Goal: Task Accomplishment & Management: Use online tool/utility

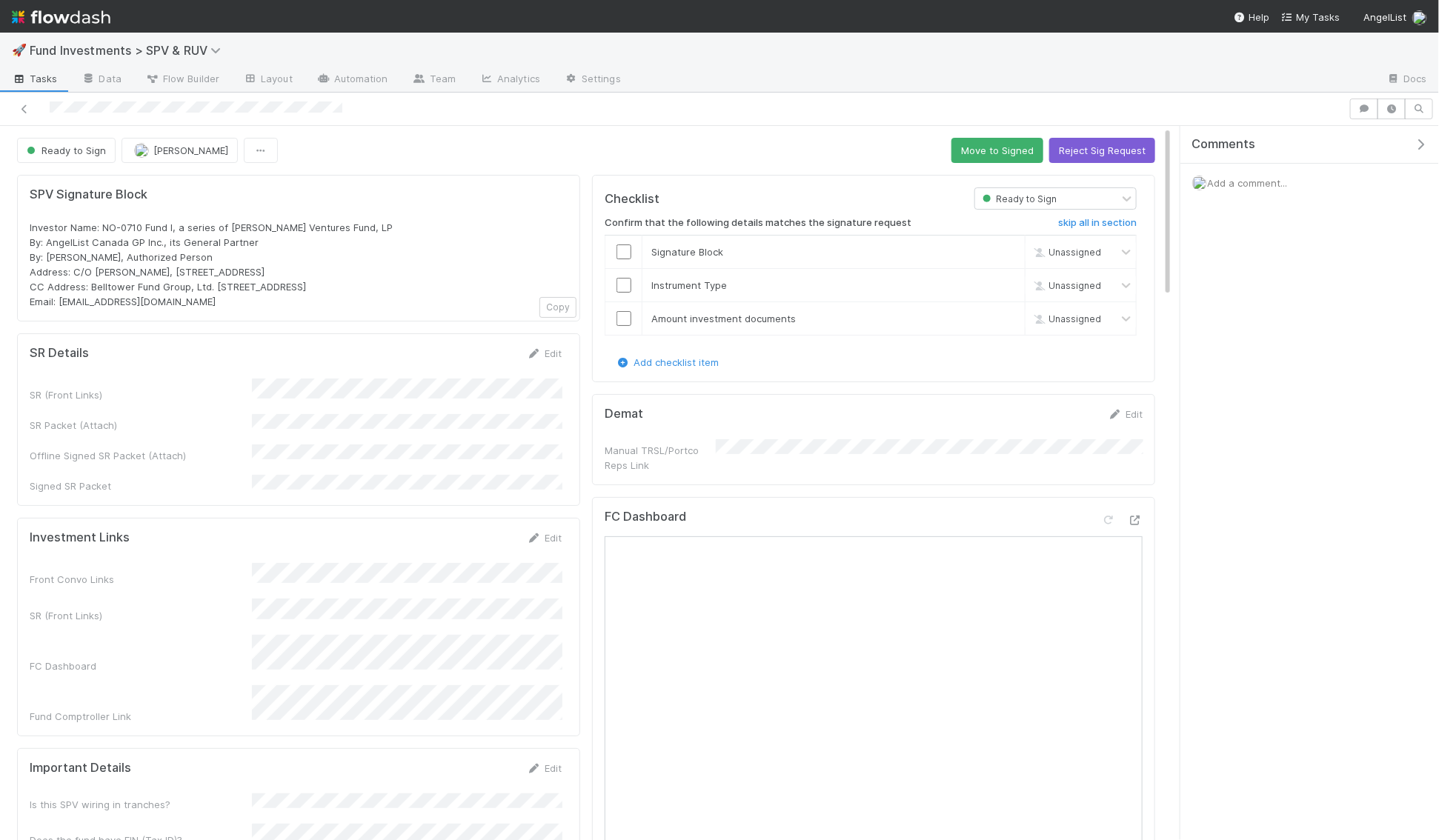
drag, startPoint x: 366, startPoint y: 281, endPoint x: 212, endPoint y: 284, distance: 154.0
click at [212, 284] on div "Investor Name: NO-0710 Fund I, a series of Feld Ventures Fund, LP By: AngelList…" at bounding box center [299, 264] width 538 height 89
copy span "PO Box 3217, Seattle, WA 98114"
click at [1087, 153] on button "Reject Sig Request" at bounding box center [1102, 151] width 106 height 26
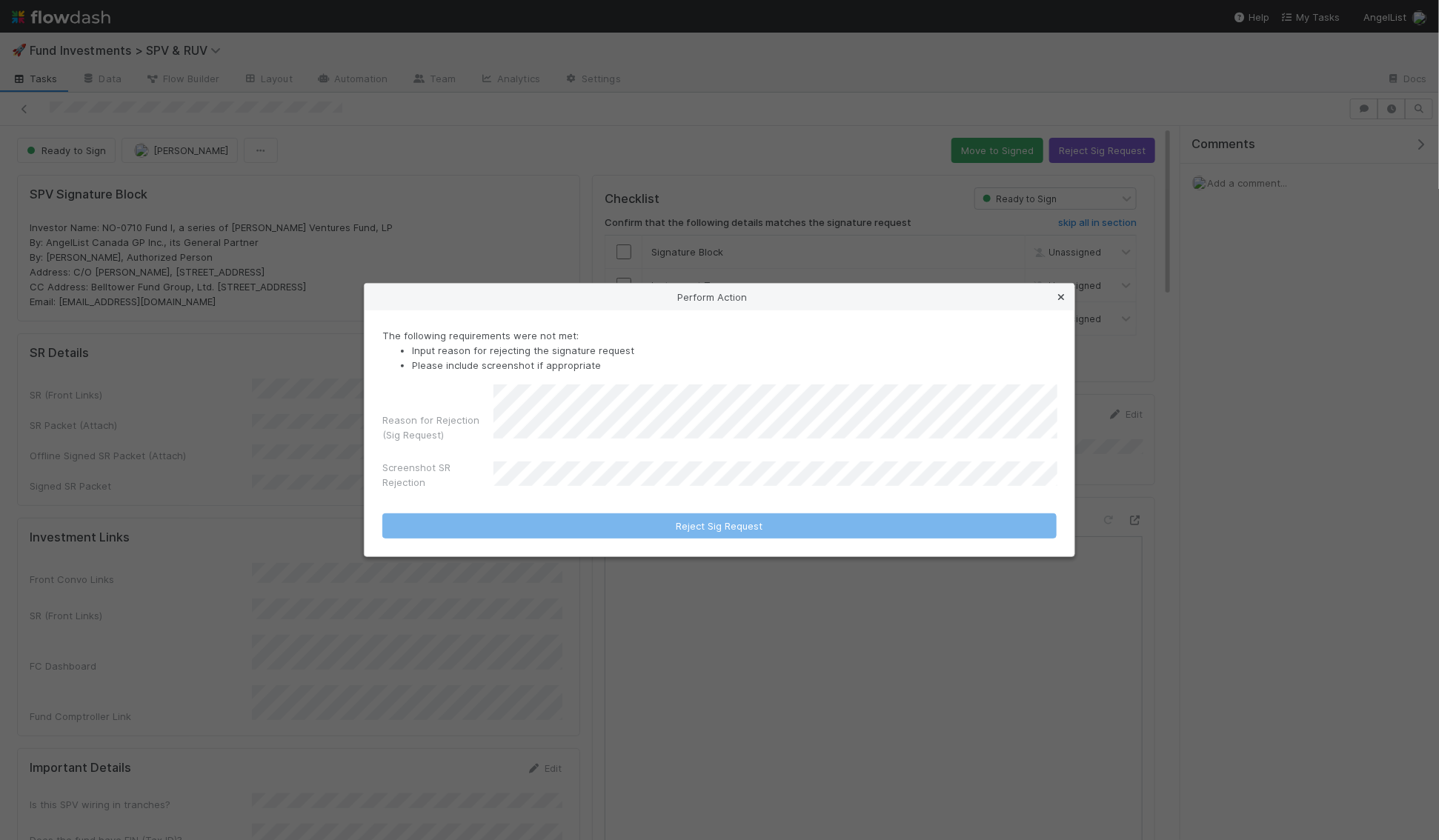
click at [1063, 296] on icon at bounding box center [1060, 298] width 15 height 10
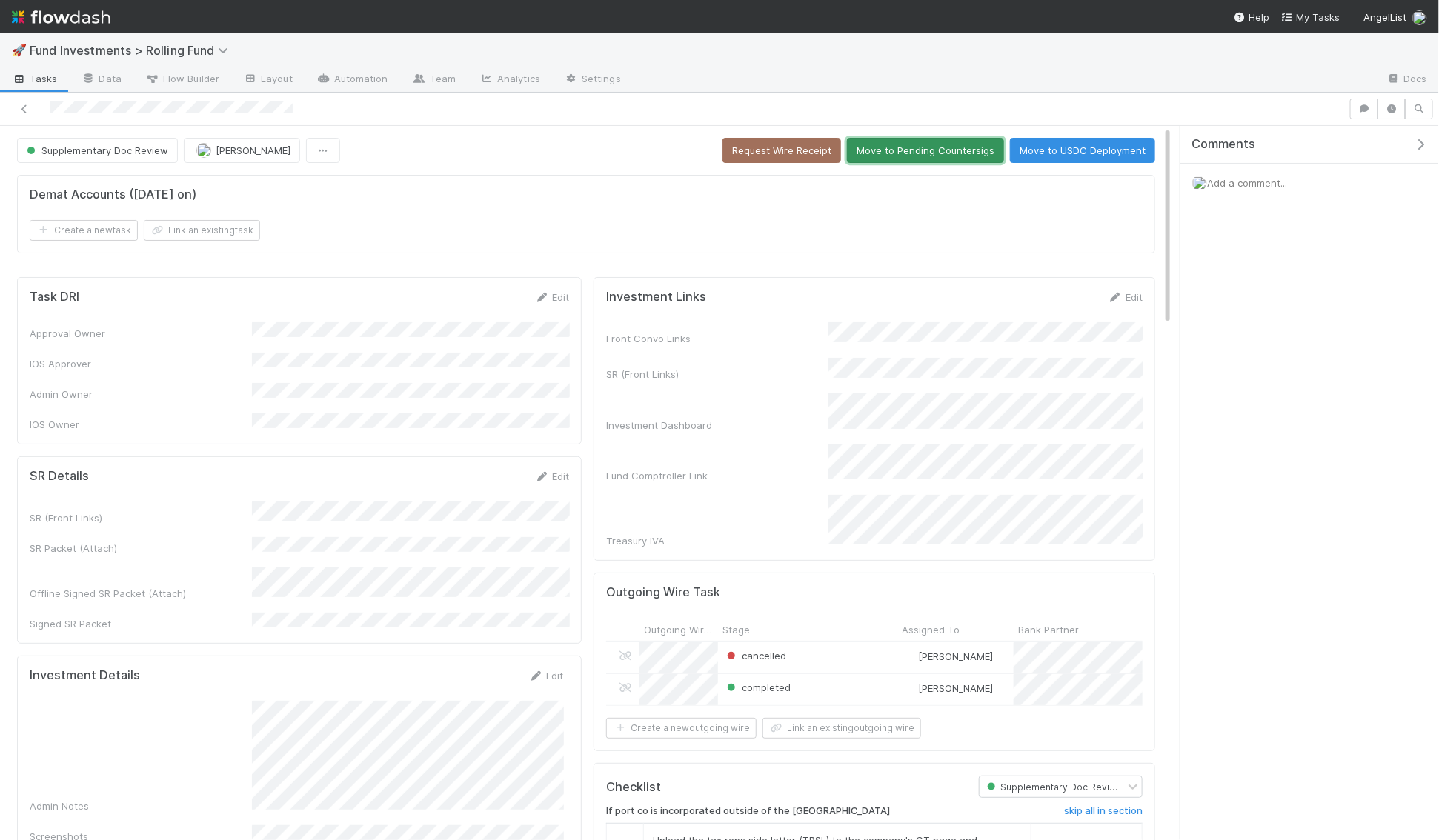
click at [958, 149] on button "Move to Pending Countersigs" at bounding box center [926, 151] width 157 height 26
